Goal: Task Accomplishment & Management: Manage account settings

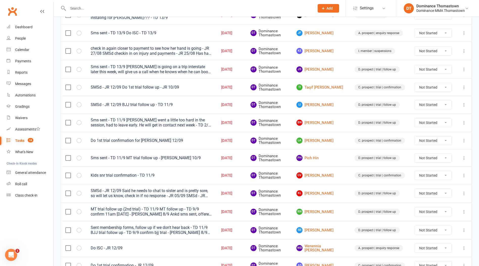
scroll to position [110, 0]
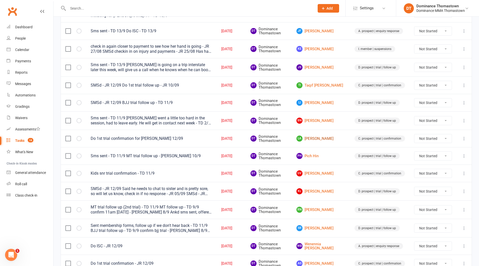
click at [327, 139] on link "LA [PERSON_NAME]" at bounding box center [320, 139] width 49 height 6
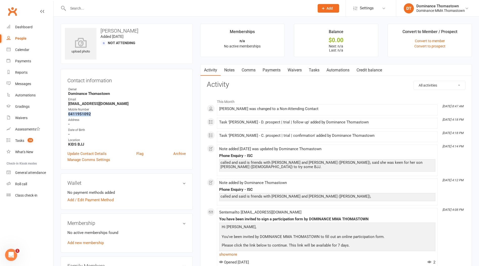
drag, startPoint x: 93, startPoint y: 113, endPoint x: 65, endPoint y: 115, distance: 28.6
click at [64, 115] on div "Contact information Owner Dominance Thomastown Email [EMAIL_ADDRESS][DOMAIN_NAM…" at bounding box center [127, 119] width 132 height 101
copy strong "0411951092"
click at [122, 10] on input "text" at bounding box center [188, 8] width 245 height 7
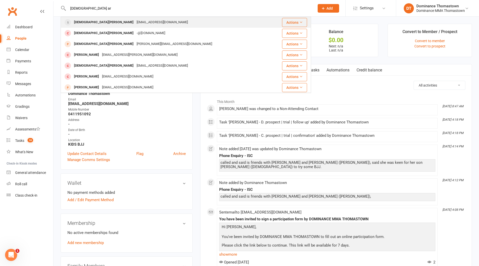
type input "[DEMOGRAPHIC_DATA] ar"
click at [135, 23] on div "[EMAIL_ADDRESS][DOMAIN_NAME]" at bounding box center [162, 22] width 54 height 7
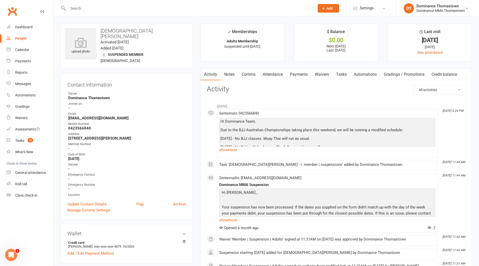
drag, startPoint x: 329, startPoint y: 75, endPoint x: 327, endPoint y: 80, distance: 4.7
click at [329, 75] on link "Waivers" at bounding box center [321, 75] width 21 height 12
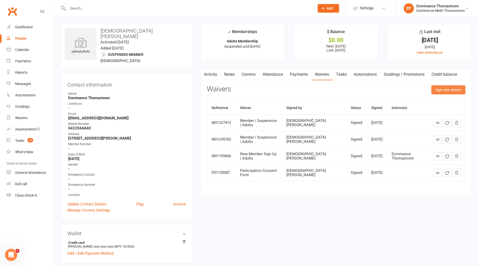
click at [450, 88] on button "Sign new Waiver" at bounding box center [448, 89] width 34 height 9
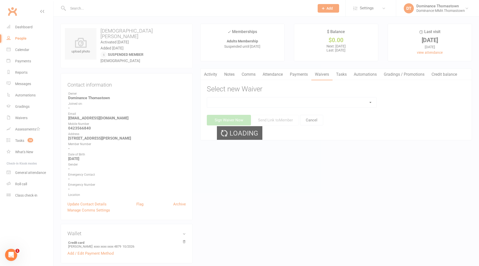
click at [363, 104] on select at bounding box center [291, 102] width 169 height 10
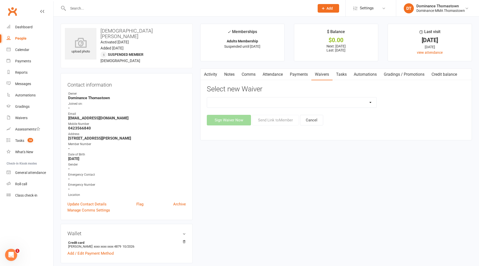
select select "8152"
click at [207, 97] on select "Member | Cancellation | Adults Member | Injury Report Form (FOH staff use only)…" at bounding box center [291, 102] width 169 height 10
click at [290, 123] on button "Send Link to Member" at bounding box center [275, 120] width 46 height 11
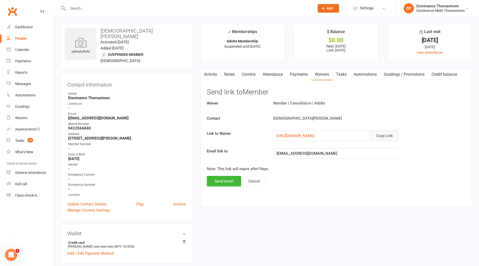
click at [386, 132] on button "Copy Link" at bounding box center [384, 136] width 28 height 11
click at [16, 141] on div "Tasks" at bounding box center [19, 141] width 9 height 4
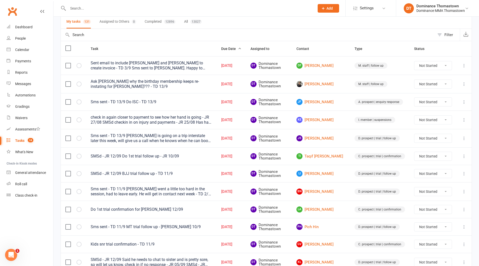
scroll to position [39, 0]
click at [331, 209] on link "LA [PERSON_NAME]" at bounding box center [320, 209] width 49 height 6
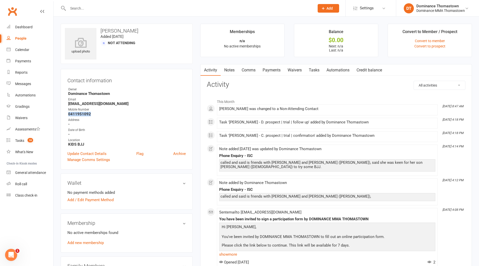
drag, startPoint x: 94, startPoint y: 114, endPoint x: 68, endPoint y: 113, distance: 26.3
click at [67, 113] on li "Mobile Number [PHONE_NUMBER]" at bounding box center [126, 111] width 118 height 9
copy strong "0411951092"
click at [293, 68] on link "Waivers" at bounding box center [294, 70] width 21 height 12
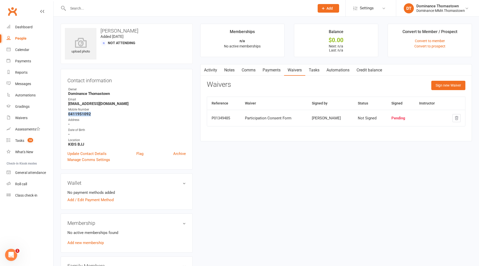
drag, startPoint x: 313, startPoint y: 72, endPoint x: 329, endPoint y: 81, distance: 18.4
click at [313, 72] on link "Tasks" at bounding box center [314, 70] width 18 height 12
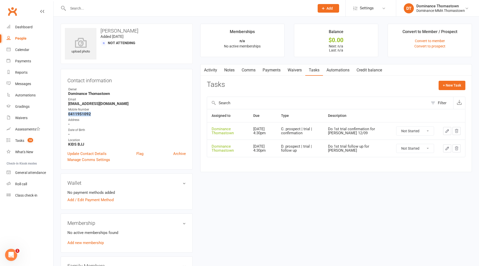
click at [409, 131] on select "Not Started In Progress Waiting Complete" at bounding box center [414, 131] width 37 height 9
click at [396, 127] on select "Not Started In Progress Waiting Complete" at bounding box center [414, 131] width 37 height 9
select select "unstarted"
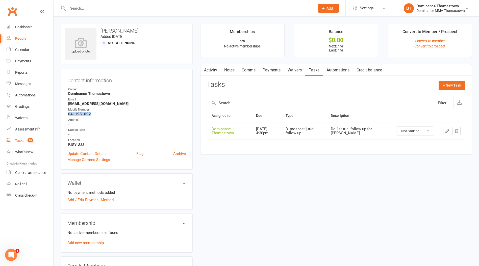
click at [30, 141] on span "18" at bounding box center [31, 140] width 6 height 4
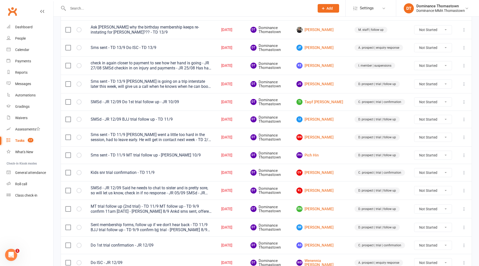
scroll to position [106, 0]
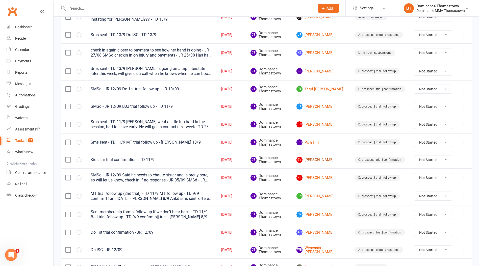
click at [324, 160] on link "[PERSON_NAME]" at bounding box center [320, 160] width 49 height 6
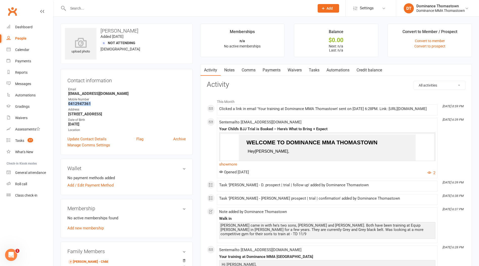
drag, startPoint x: 92, startPoint y: 104, endPoint x: 65, endPoint y: 104, distance: 26.8
click at [65, 104] on div "Contact information Owner Email [EMAIL_ADDRESS][DOMAIN_NAME] Mobile Number [PHO…" at bounding box center [127, 112] width 132 height 86
copy strong "0412947361"
drag, startPoint x: 145, startPoint y: 30, endPoint x: 132, endPoint y: 30, distance: 13.4
click at [132, 30] on h3 "[PERSON_NAME]" at bounding box center [126, 31] width 123 height 6
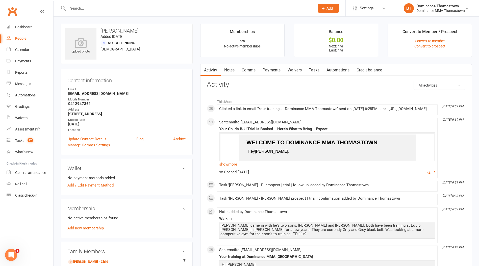
click at [146, 31] on h3 "[PERSON_NAME]" at bounding box center [126, 31] width 123 height 6
drag, startPoint x: 146, startPoint y: 31, endPoint x: 127, endPoint y: 32, distance: 18.9
click at [127, 32] on h3 "[PERSON_NAME]" at bounding box center [126, 31] width 123 height 6
copy h3 "[PERSON_NAME]"
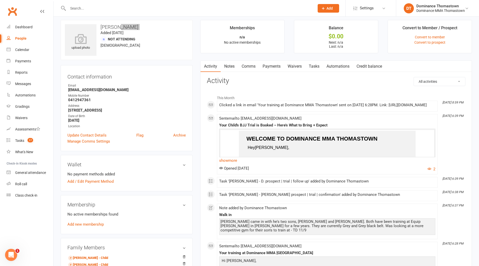
scroll to position [5, 0]
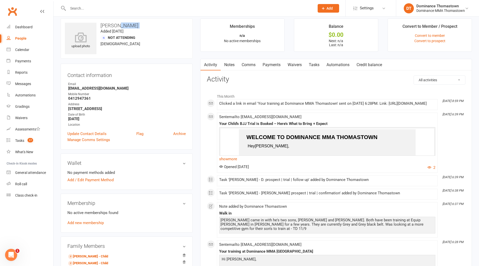
drag, startPoint x: 296, startPoint y: 63, endPoint x: 299, endPoint y: 66, distance: 4.5
click at [296, 63] on link "Waivers" at bounding box center [294, 65] width 21 height 12
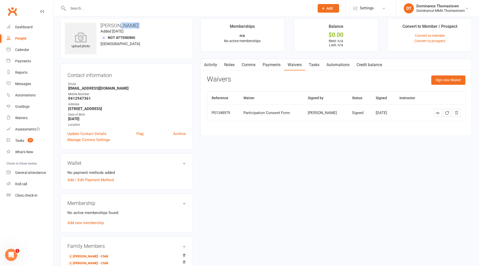
drag, startPoint x: 317, startPoint y: 65, endPoint x: 339, endPoint y: 71, distance: 23.1
click at [319, 65] on link "Tasks" at bounding box center [314, 65] width 18 height 12
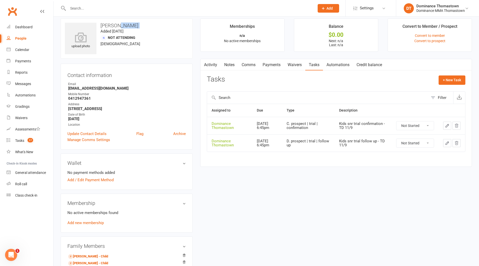
click at [422, 126] on select "Not Started In Progress Waiting Complete" at bounding box center [414, 125] width 37 height 9
click at [396, 121] on select "Not Started In Progress Waiting Complete" at bounding box center [414, 125] width 37 height 9
select select "unstarted"
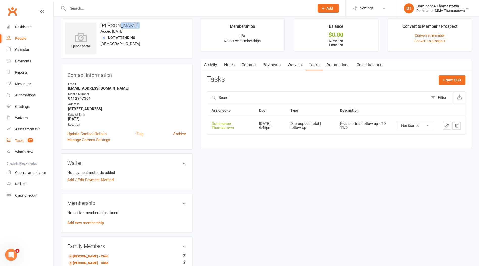
click at [33, 145] on link "Tasks 17" at bounding box center [30, 140] width 47 height 11
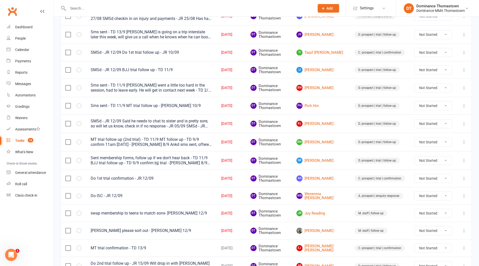
scroll to position [146, 0]
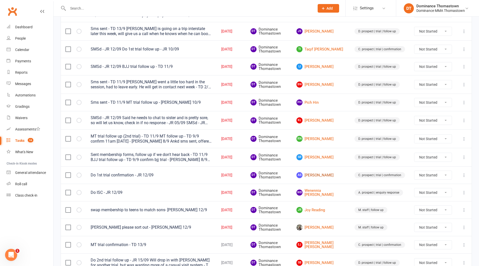
click at [329, 175] on link "AS [PERSON_NAME]" at bounding box center [320, 175] width 49 height 6
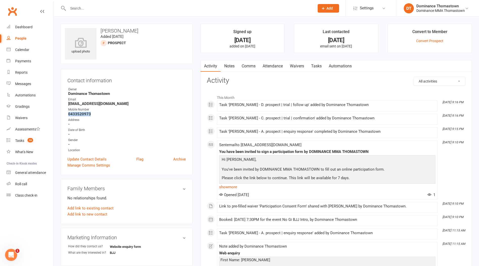
drag, startPoint x: 89, startPoint y: 114, endPoint x: 66, endPoint y: 114, distance: 23.5
click at [66, 114] on div "Contact information Owner Dominance [GEOGRAPHIC_DATA] Email [EMAIL_ADDRESS][DOM…" at bounding box center [127, 122] width 132 height 106
copy strong "0433520973"
drag, startPoint x: 299, startPoint y: 66, endPoint x: 307, endPoint y: 70, distance: 9.1
click at [299, 66] on link "Waivers" at bounding box center [296, 66] width 21 height 12
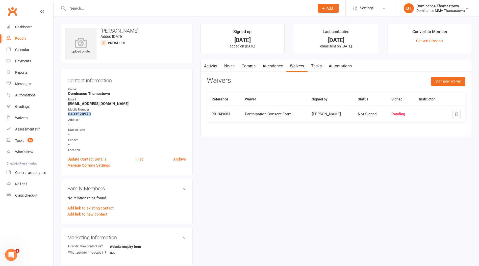
click at [318, 62] on link "Tasks" at bounding box center [317, 66] width 18 height 12
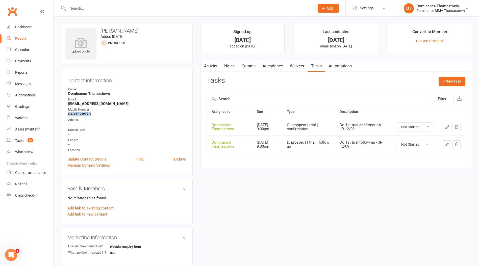
click at [430, 126] on select "Not Started In Progress Waiting Complete" at bounding box center [414, 127] width 37 height 9
click at [396, 123] on select "Not Started In Progress Waiting Complete" at bounding box center [414, 127] width 37 height 9
select select "unstarted"
